Goal: Task Accomplishment & Management: Use online tool/utility

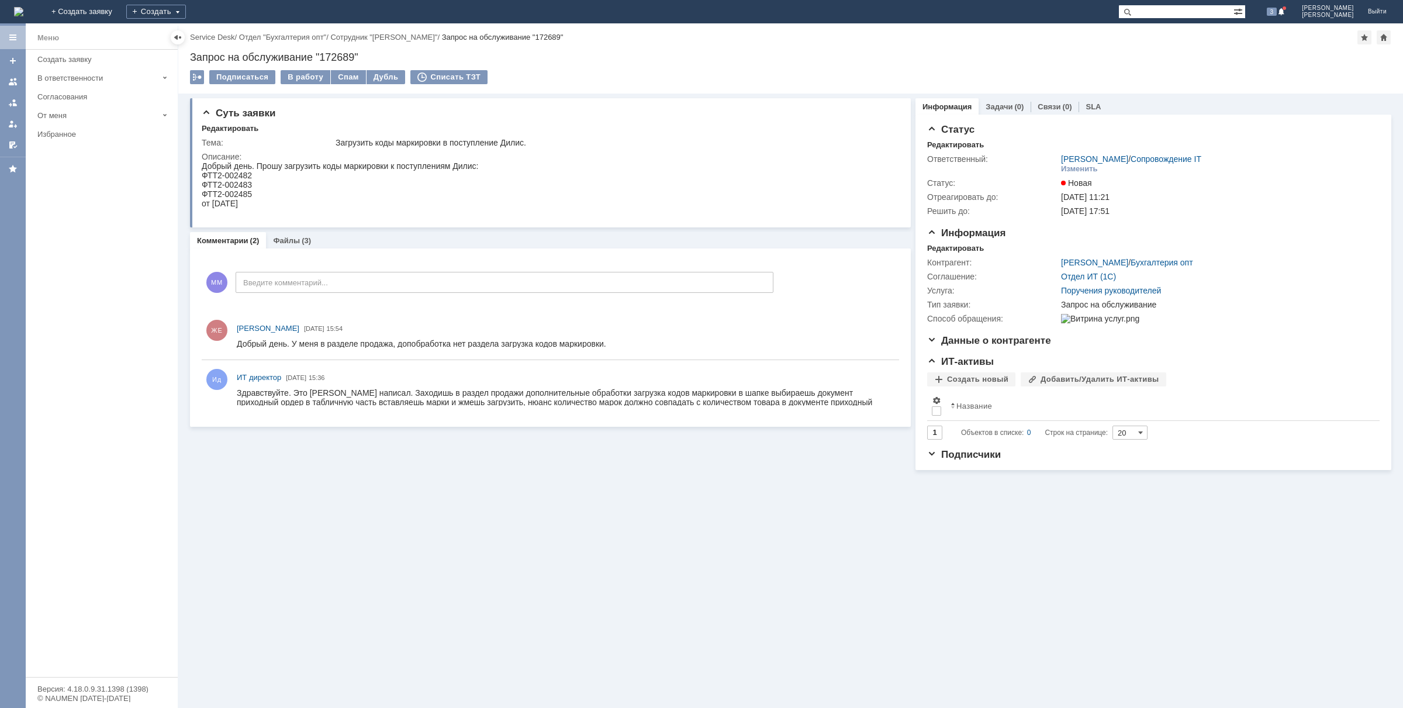
drag, startPoint x: 828, startPoint y: 407, endPoint x: 305, endPoint y: 408, distance: 522.8
click at [305, 410] on div "Ид ИТ директор 02.09.2025 15:36" at bounding box center [551, 389] width 698 height 48
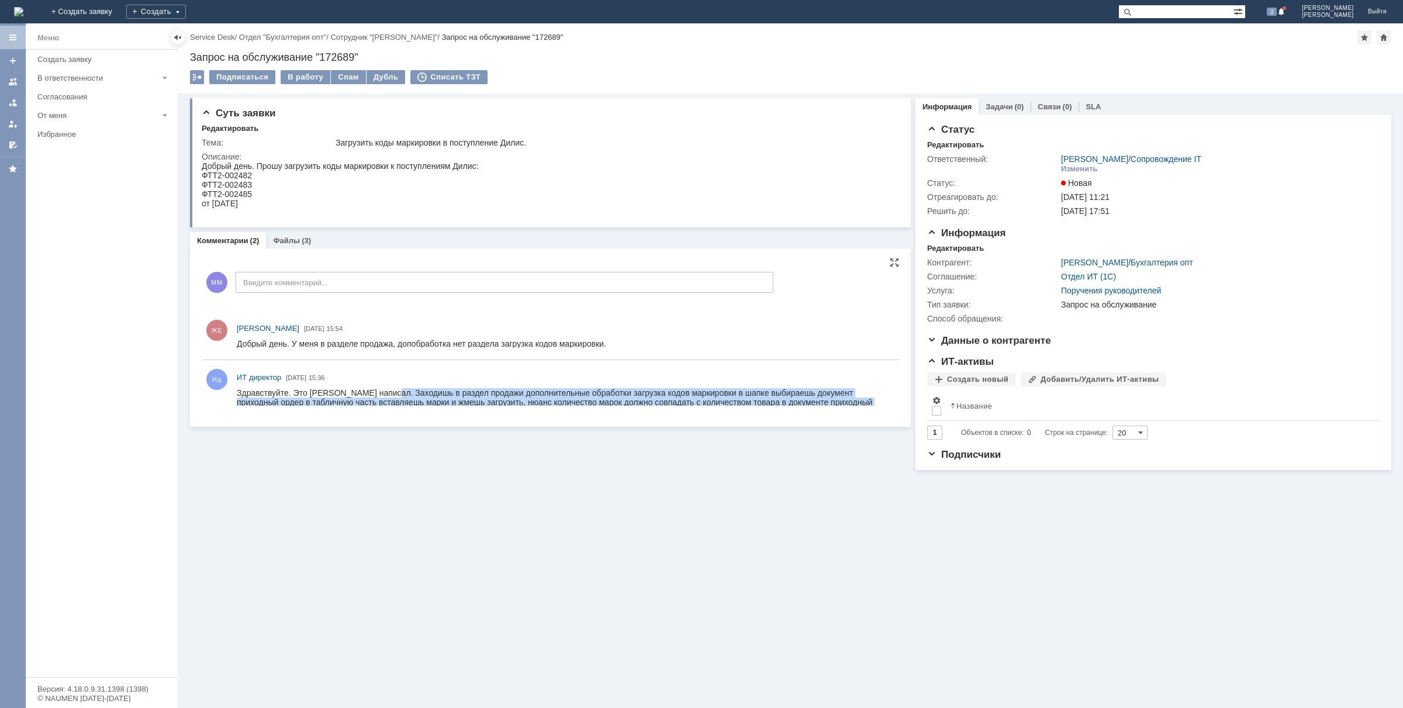
drag, startPoint x: 388, startPoint y: 395, endPoint x: 855, endPoint y: 402, distance: 467.3
click at [855, 402] on div "Здравствуйте. Это [PERSON_NAME] написал. Заходишь в раздел продажи дополнительн…" at bounding box center [565, 402] width 657 height 28
copy div "Заходишь в раздел продажи дополнительные обработки загрузка кодов маркировки в …"
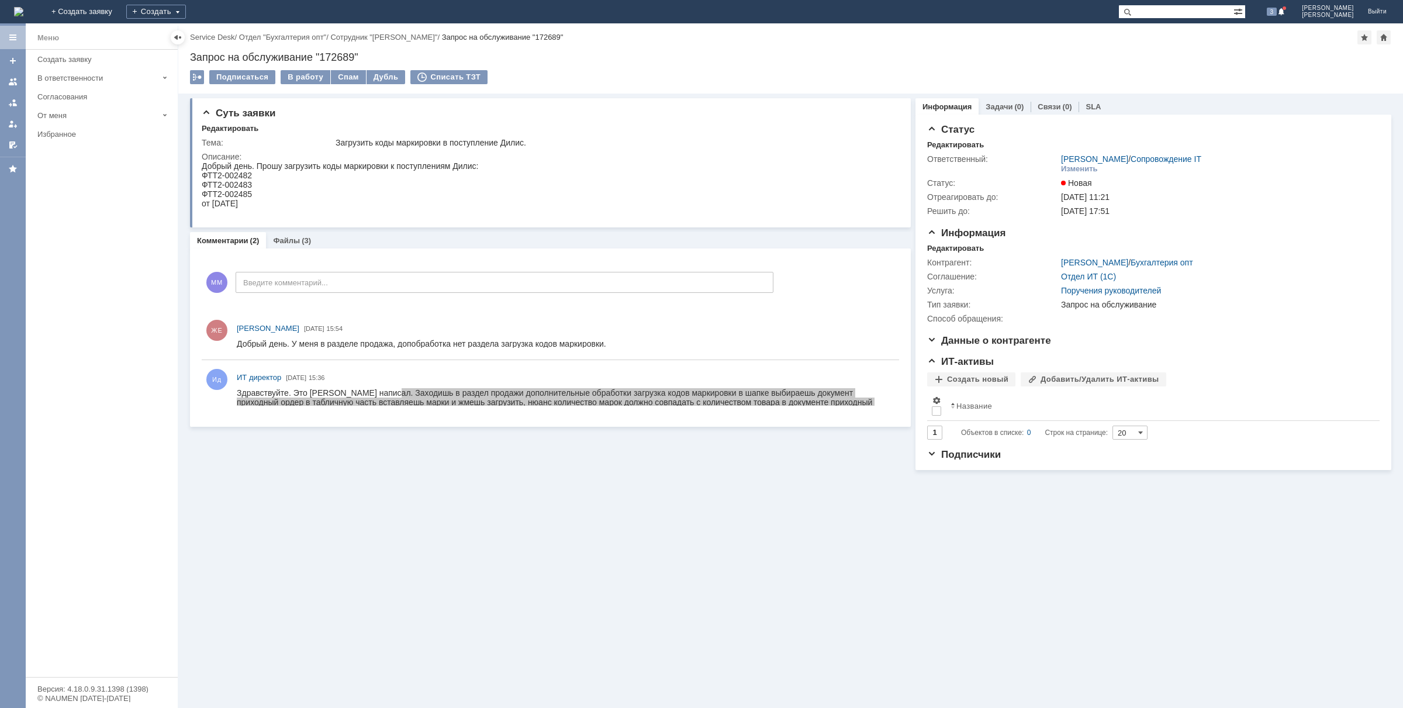
click at [408, 533] on div "Суть заявки Редактировать Тема: Загрузить коды маркировки в поступление Дилис. …" at bounding box center [790, 401] width 1225 height 615
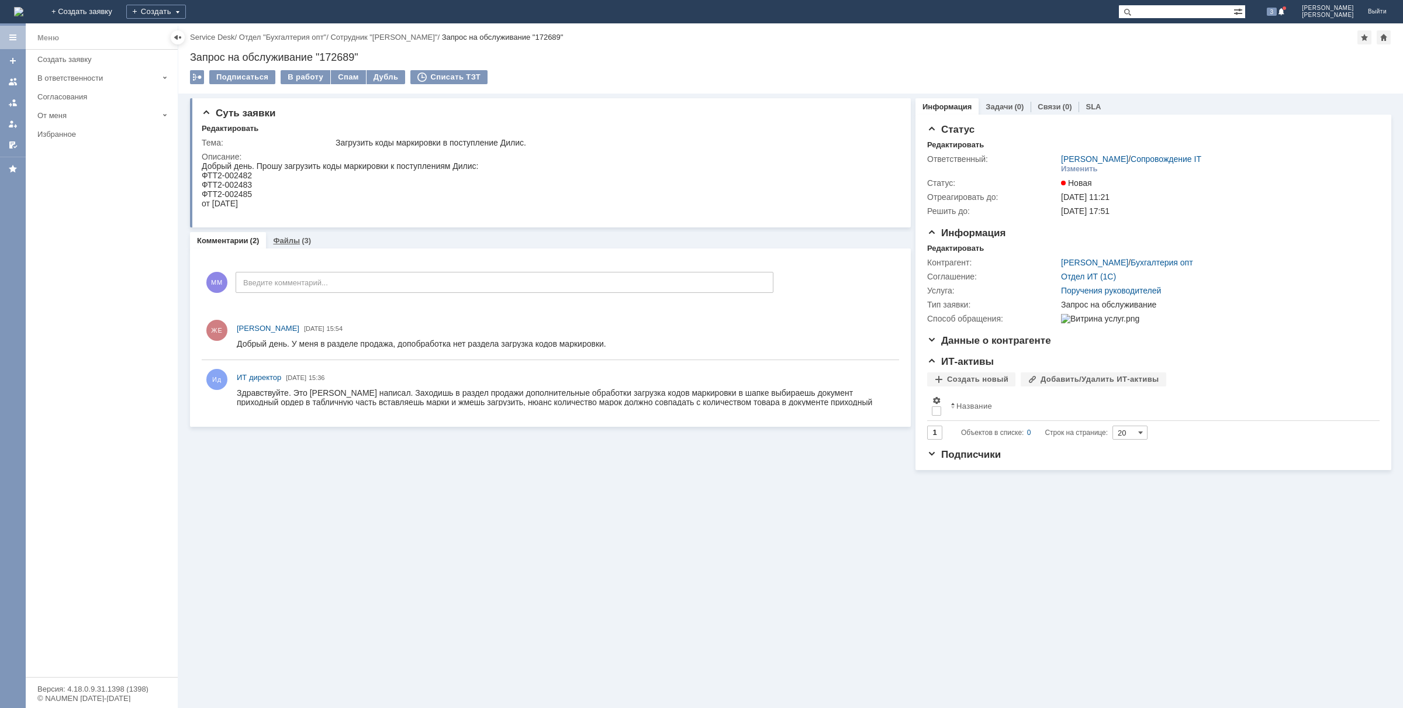
click at [298, 244] on div "Файлы (3)" at bounding box center [292, 241] width 38 height 8
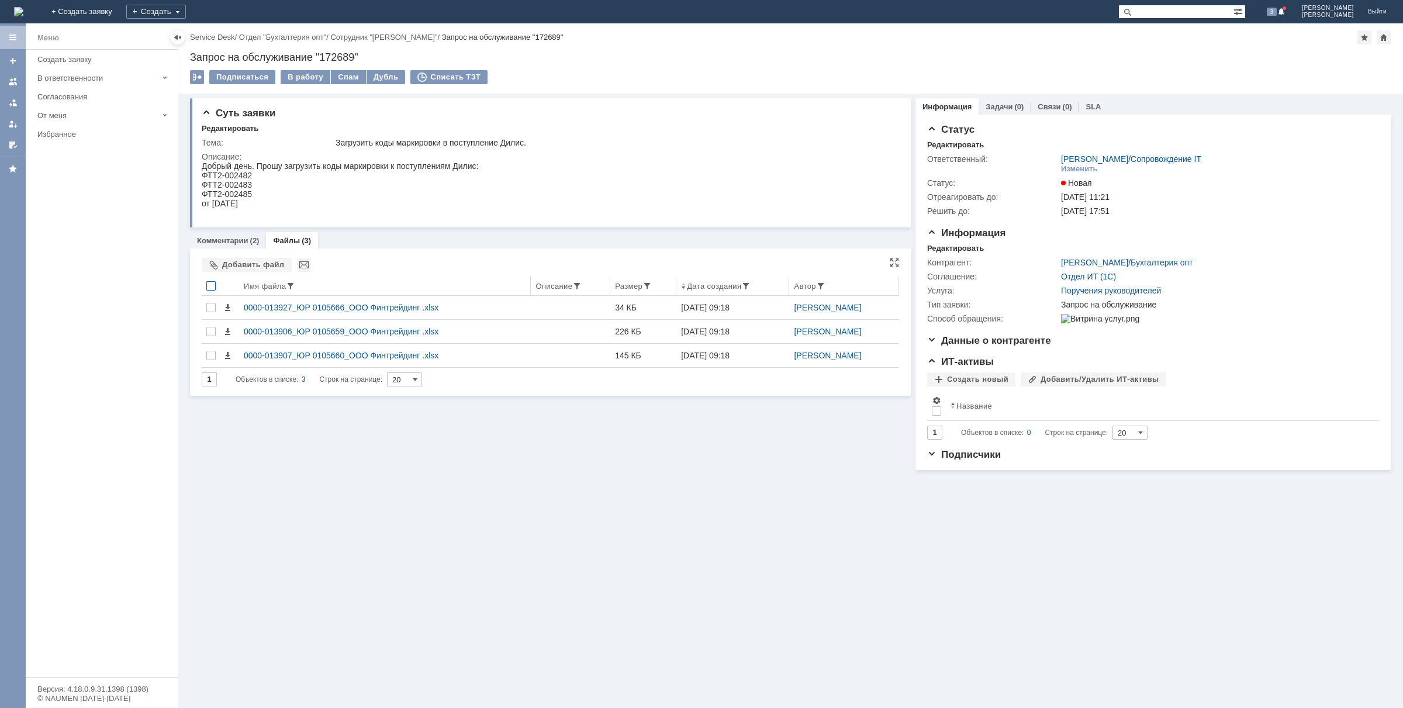
click at [208, 288] on div at bounding box center [210, 285] width 9 height 9
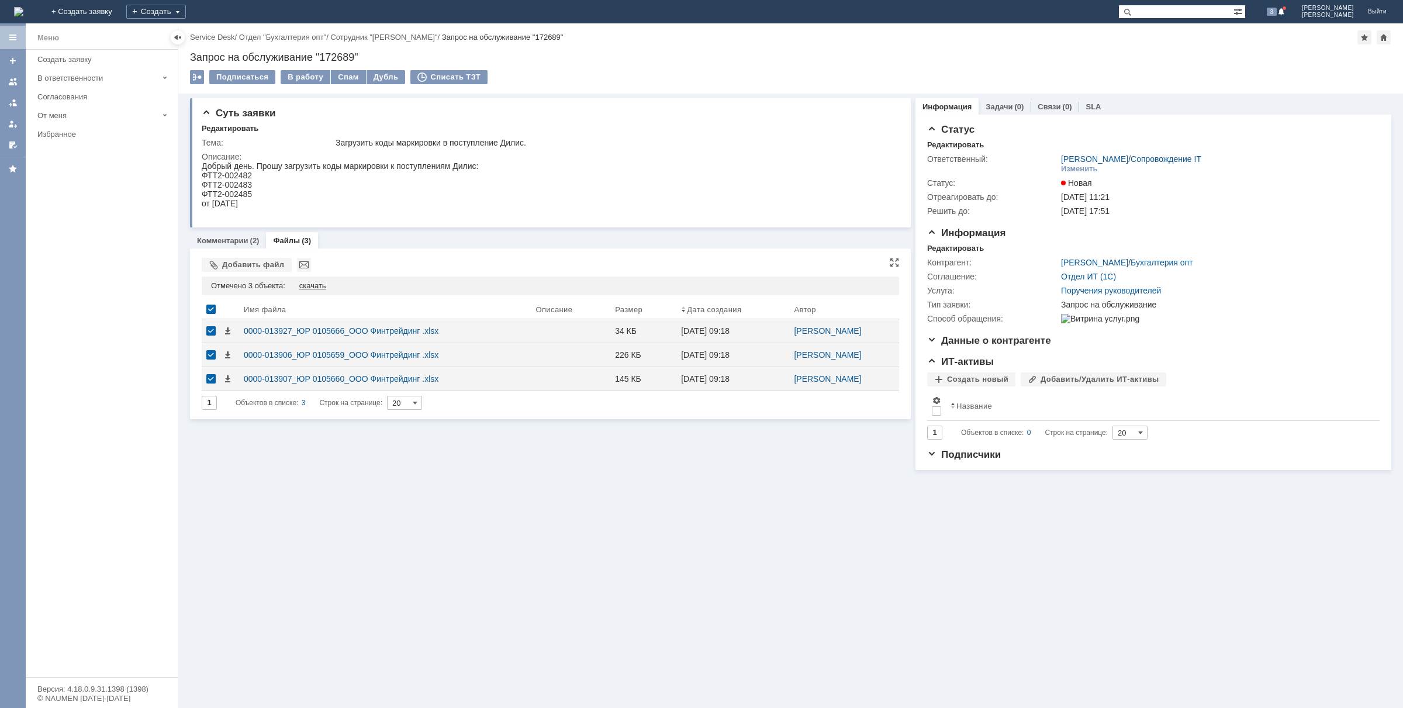
click at [323, 285] on div "скачать" at bounding box center [312, 285] width 27 height 9
drag, startPoint x: 492, startPoint y: 574, endPoint x: 472, endPoint y: 518, distance: 60.3
click at [493, 564] on div "Суть заявки Редактировать Тема: Загрузить коды маркировки в поступление Дилис. …" at bounding box center [790, 401] width 1225 height 615
click at [235, 237] on link "Комментарии" at bounding box center [222, 240] width 51 height 9
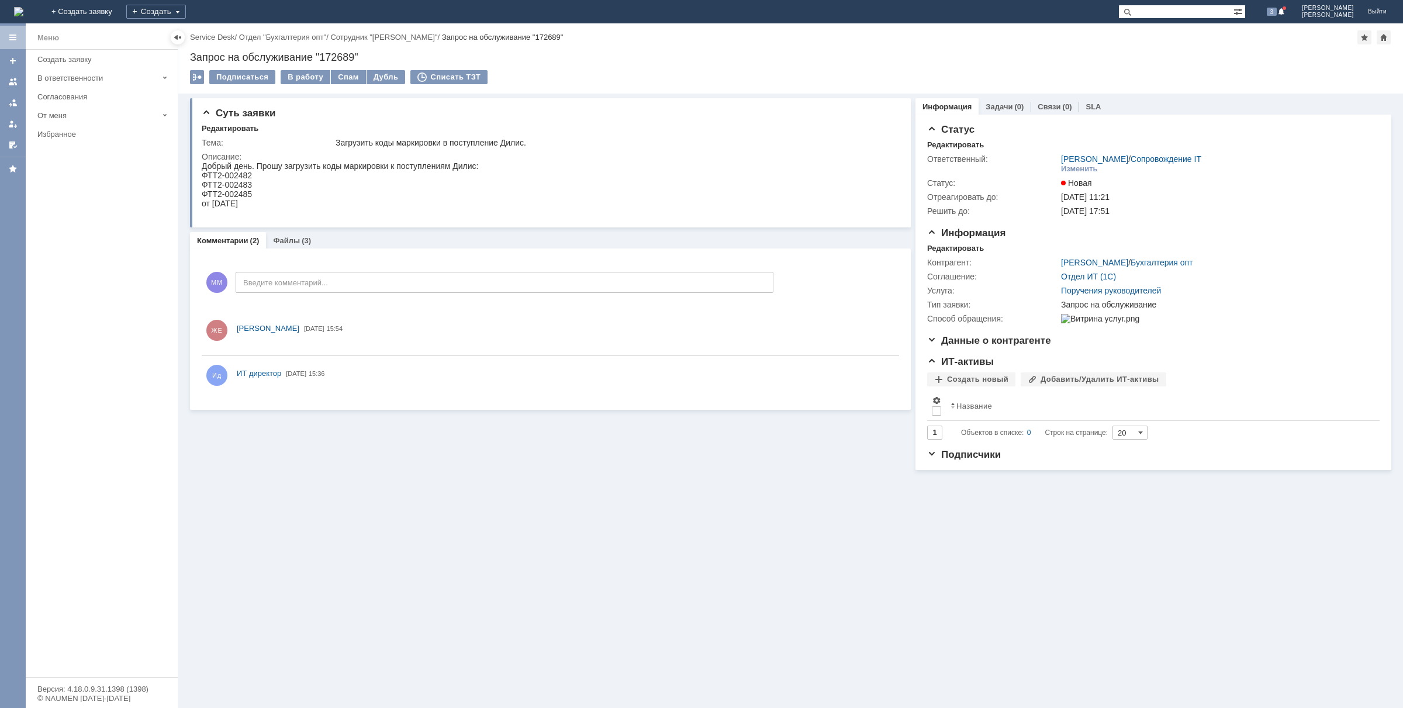
click at [386, 586] on div "Суть заявки Редактировать Тема: Загрузить коды маркировки в поступление Дилис. …" at bounding box center [790, 401] width 1225 height 615
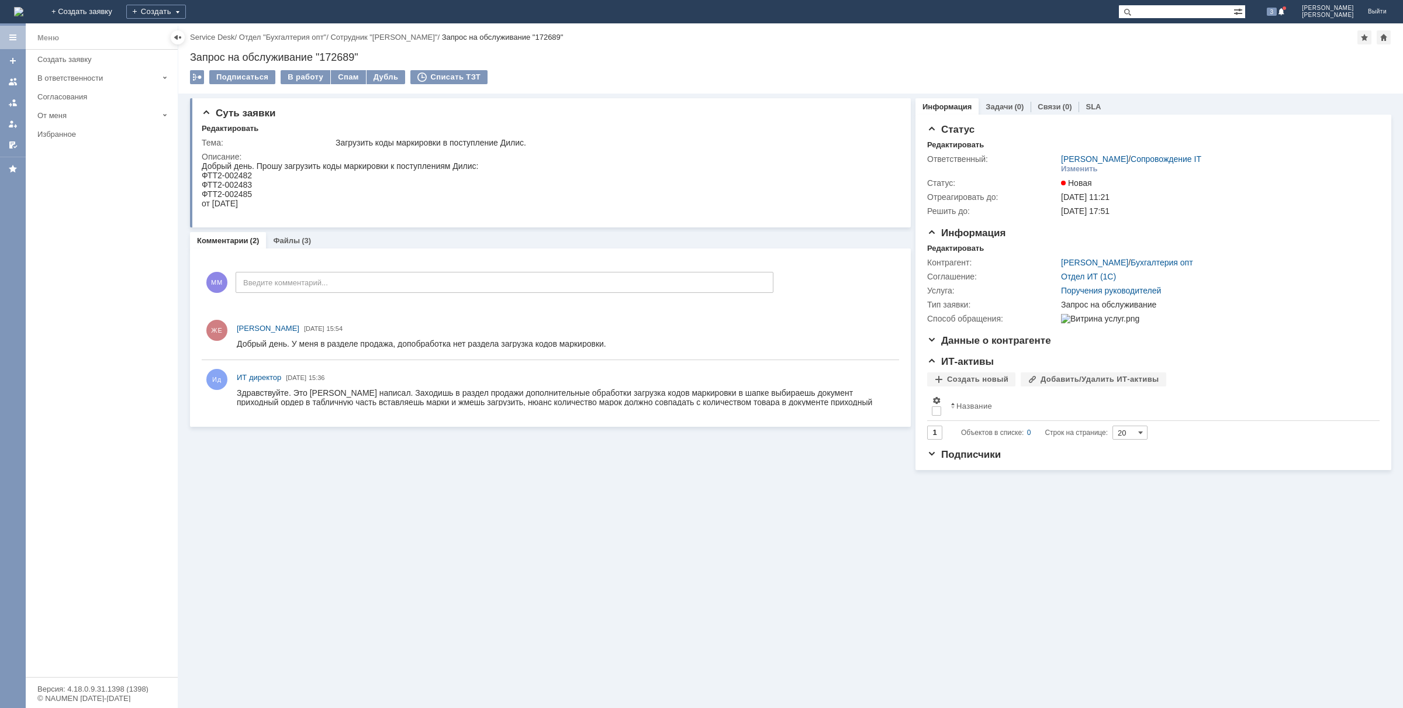
drag, startPoint x: 319, startPoint y: 606, endPoint x: 16, endPoint y: 503, distance: 320.1
click at [278, 589] on div "Суть заявки Редактировать Тема: Загрузить коды маркировки в поступление Дилис. …" at bounding box center [790, 401] width 1225 height 615
click at [472, 521] on div "Суть заявки Редактировать Тема: Загрузить коды маркировки в поступление Дилис. …" at bounding box center [790, 401] width 1225 height 615
drag, startPoint x: 10, startPoint y: 0, endPoint x: 253, endPoint y: 323, distance: 403.9
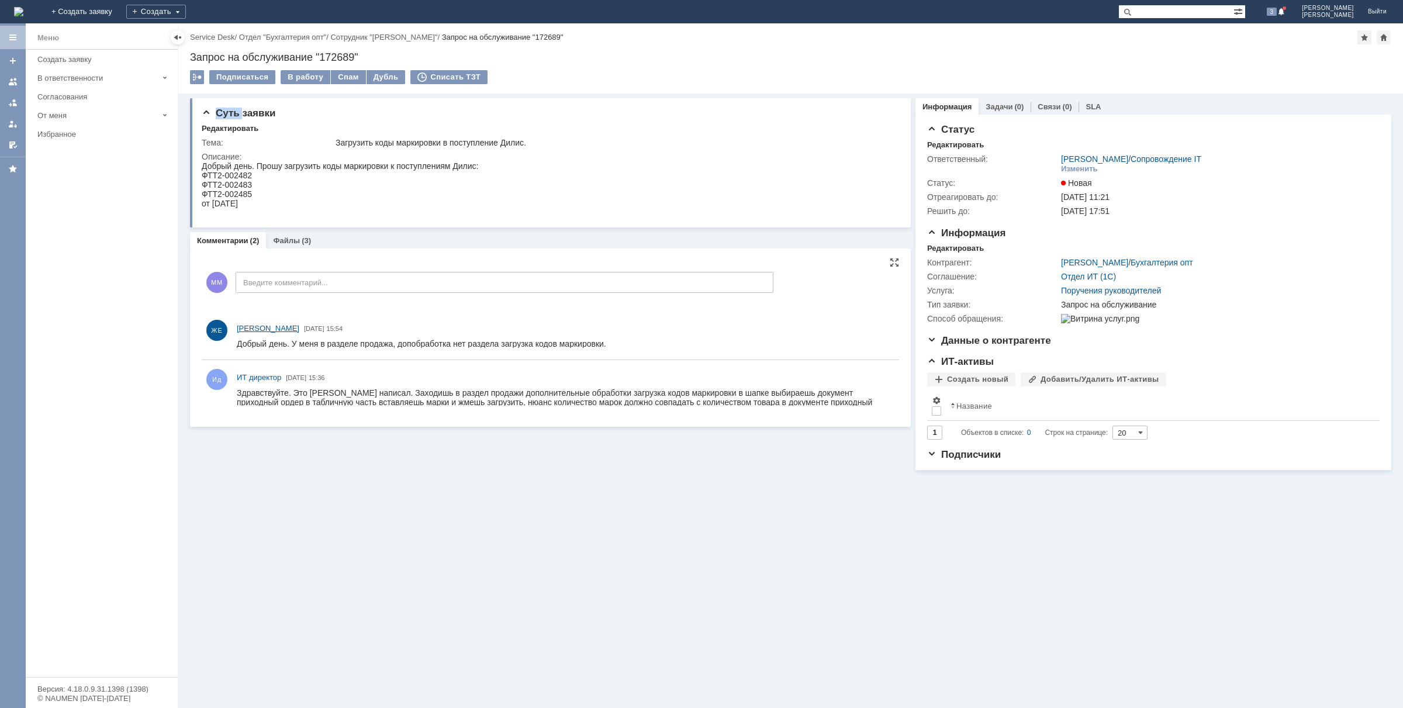
click at [253, 323] on link "ЖЕ Жукова Екатерина" at bounding box center [268, 329] width 63 height 12
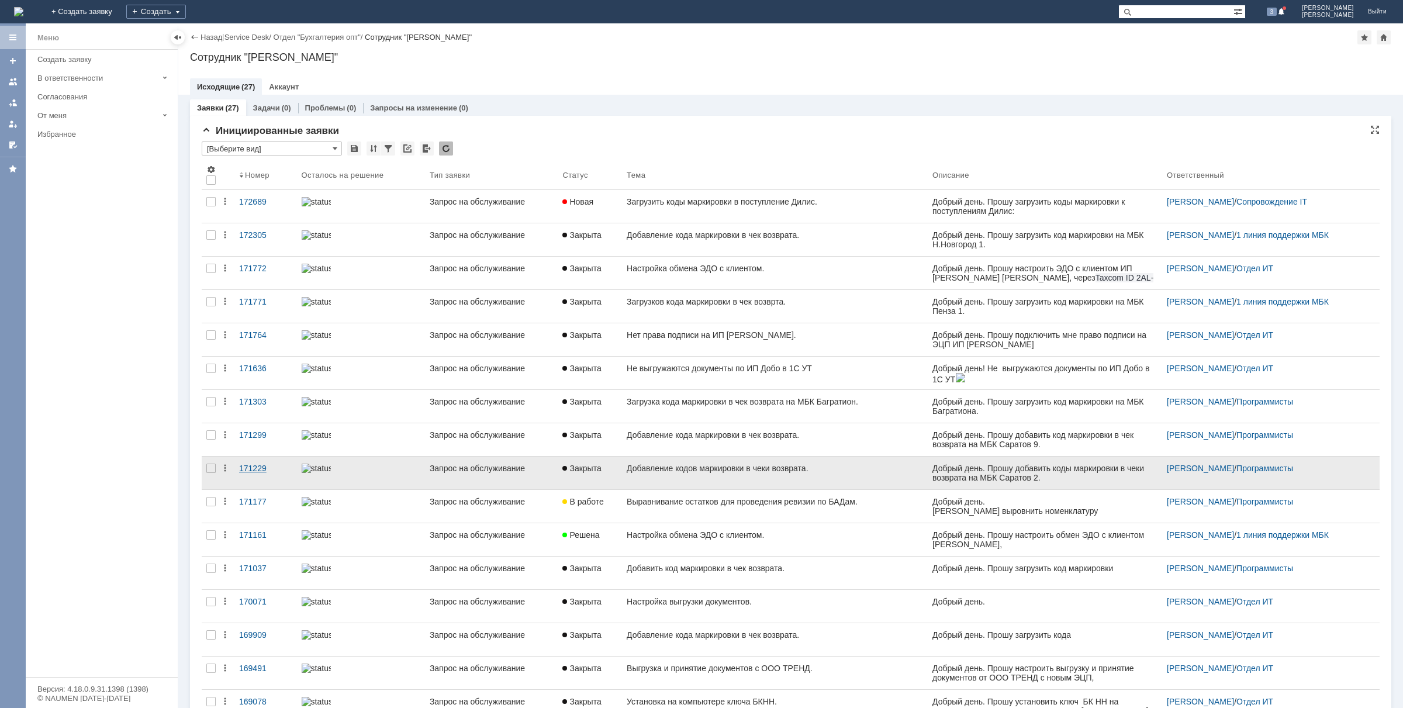
click at [249, 473] on div "171229" at bounding box center [265, 468] width 53 height 9
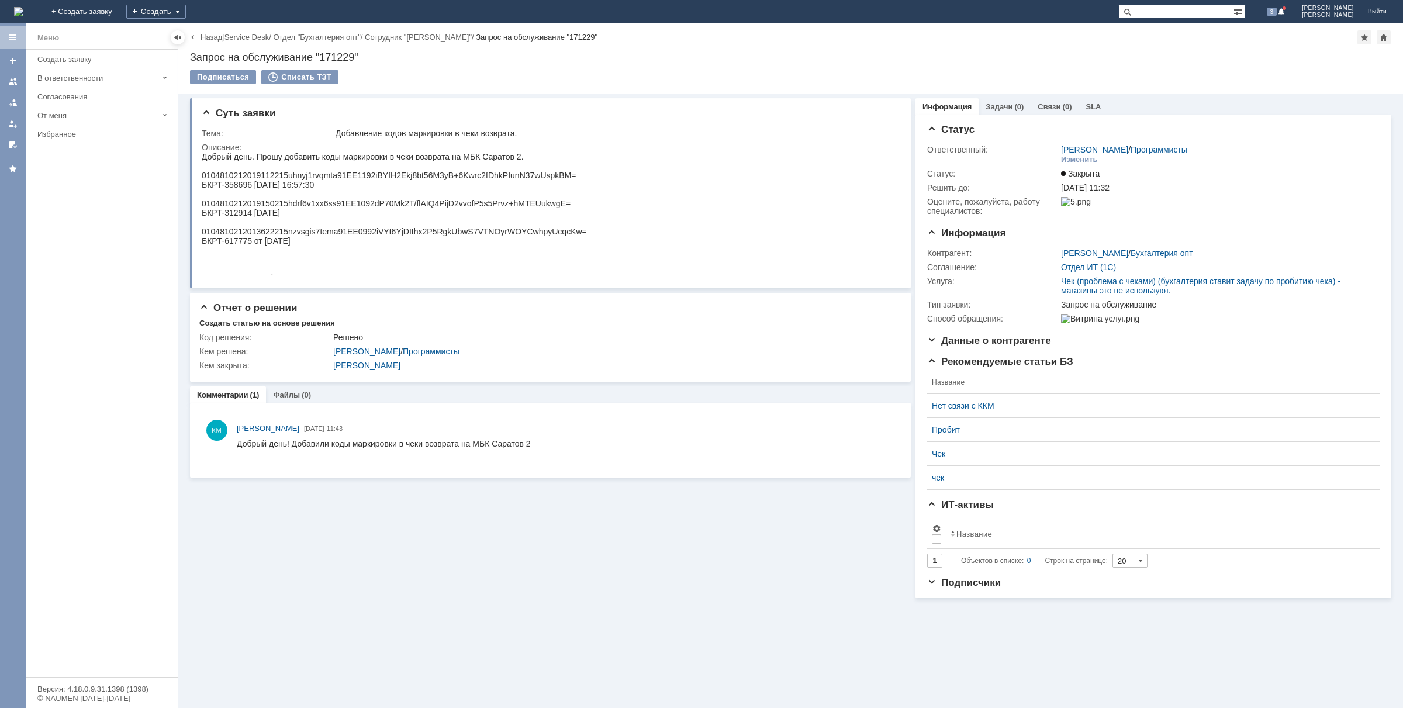
click at [413, 554] on div "Суть заявки Тема: Добавление кодов маркировки в чеки возврата. Описание: Отчет …" at bounding box center [550, 346] width 721 height 505
drag, startPoint x: 171, startPoint y: 38, endPoint x: 255, endPoint y: 9, distance: 89.0
click at [171, 38] on div at bounding box center [178, 37] width 14 height 14
